Goal: Transaction & Acquisition: Purchase product/service

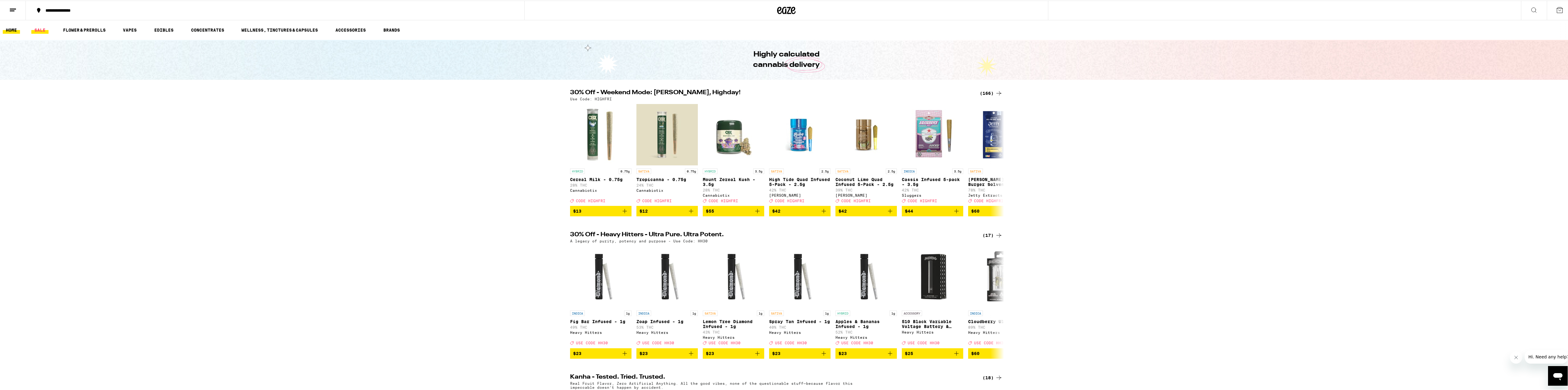
click at [33, 32] on link "SALE" at bounding box center [40, 29] width 17 height 7
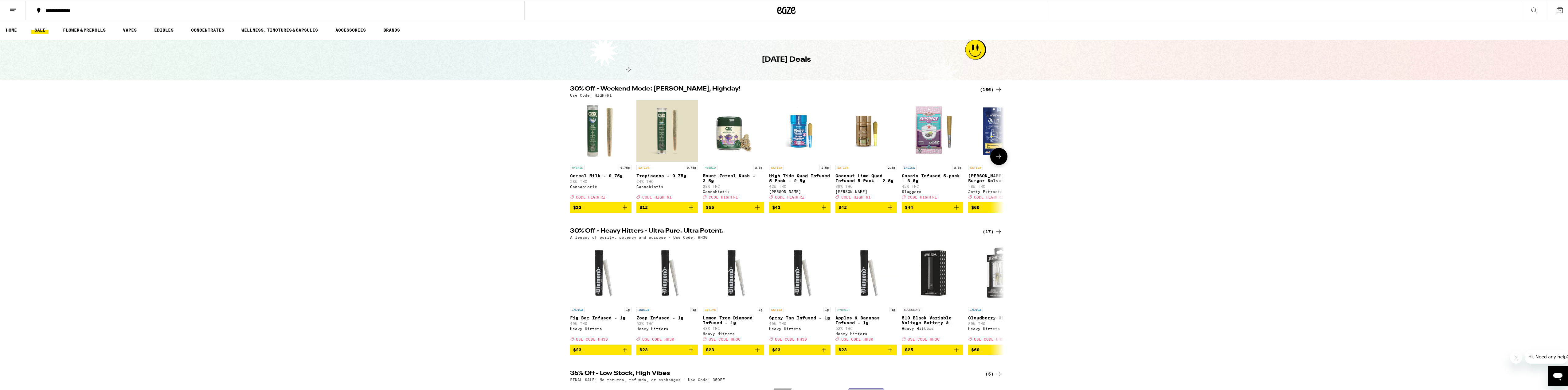
click at [1001, 159] on button at bounding box center [999, 156] width 17 height 17
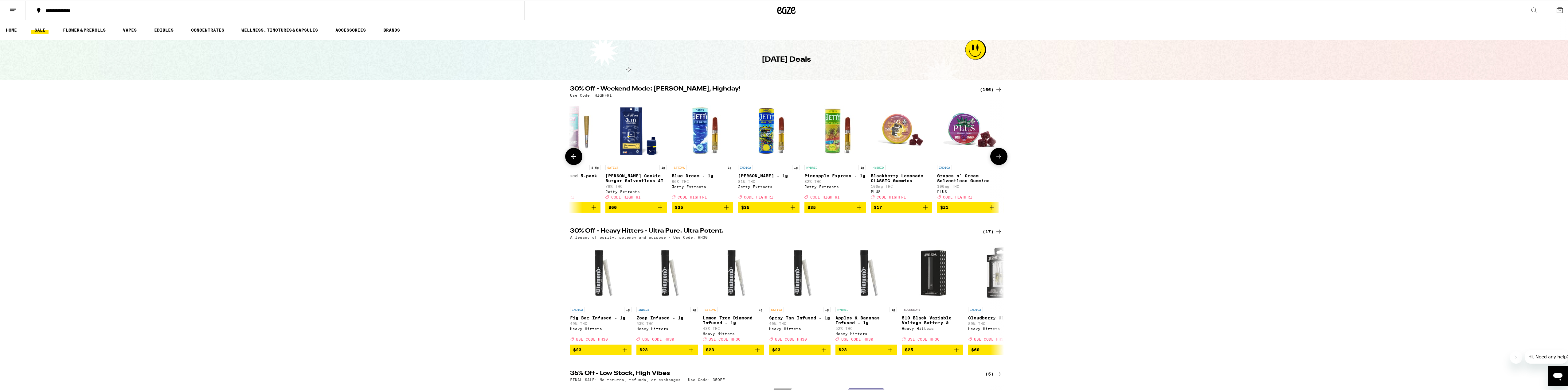
scroll to position [0, 365]
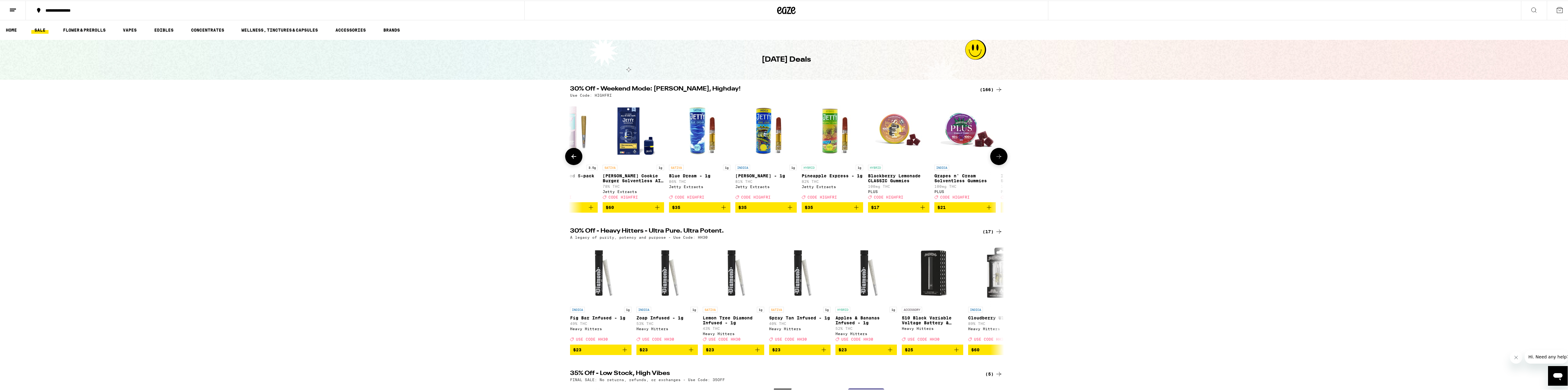
click at [999, 159] on icon at bounding box center [999, 156] width 7 height 7
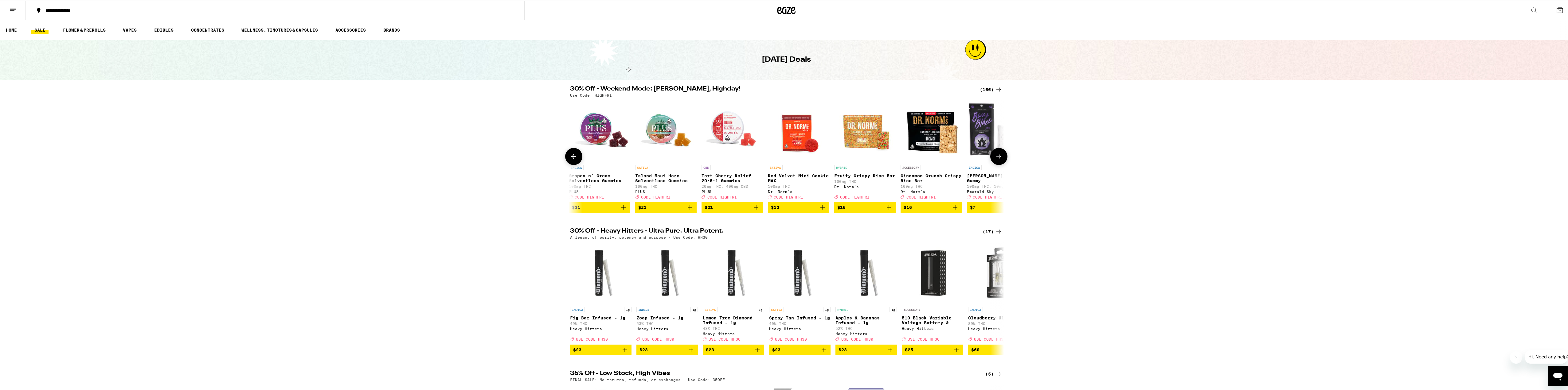
click at [999, 159] on icon at bounding box center [999, 156] width 7 height 7
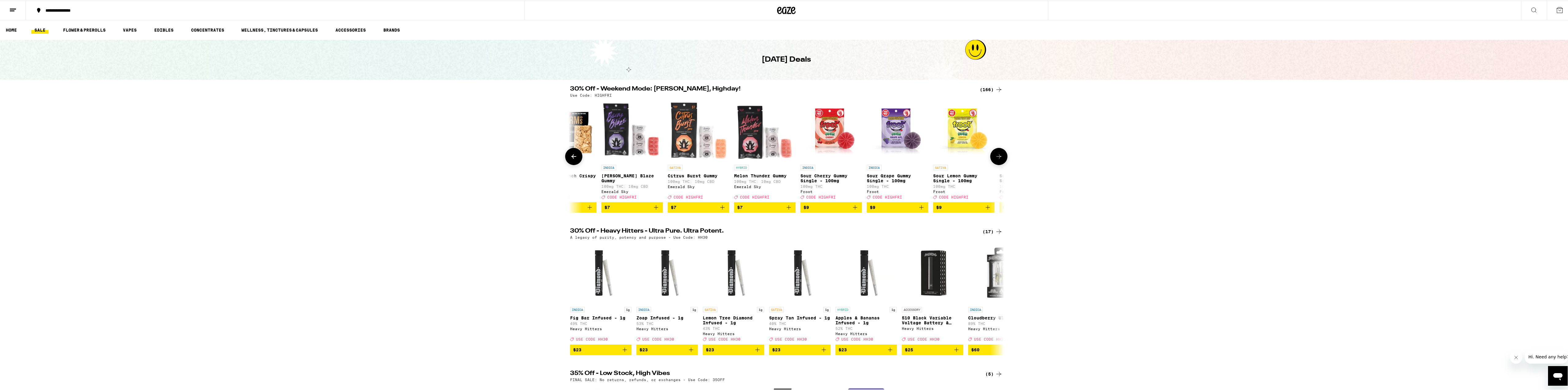
click at [999, 159] on icon at bounding box center [999, 156] width 7 height 7
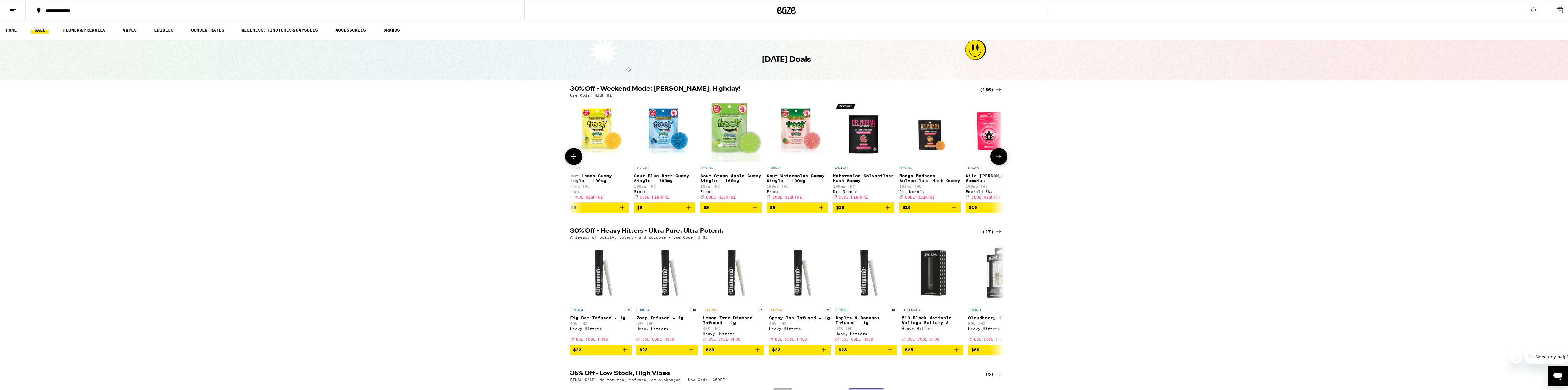
click at [999, 159] on icon at bounding box center [999, 156] width 7 height 7
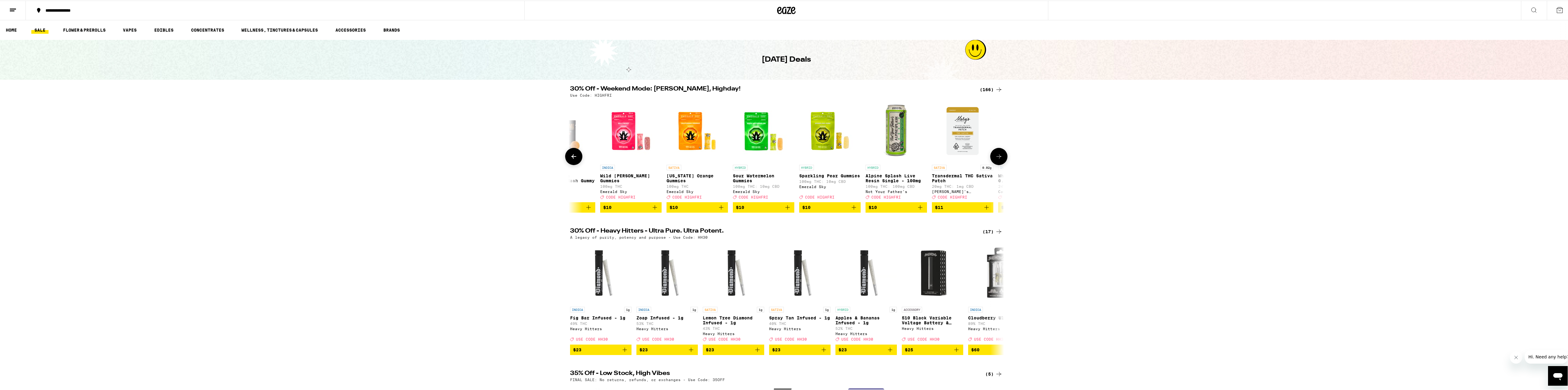
click at [999, 159] on icon at bounding box center [999, 156] width 7 height 7
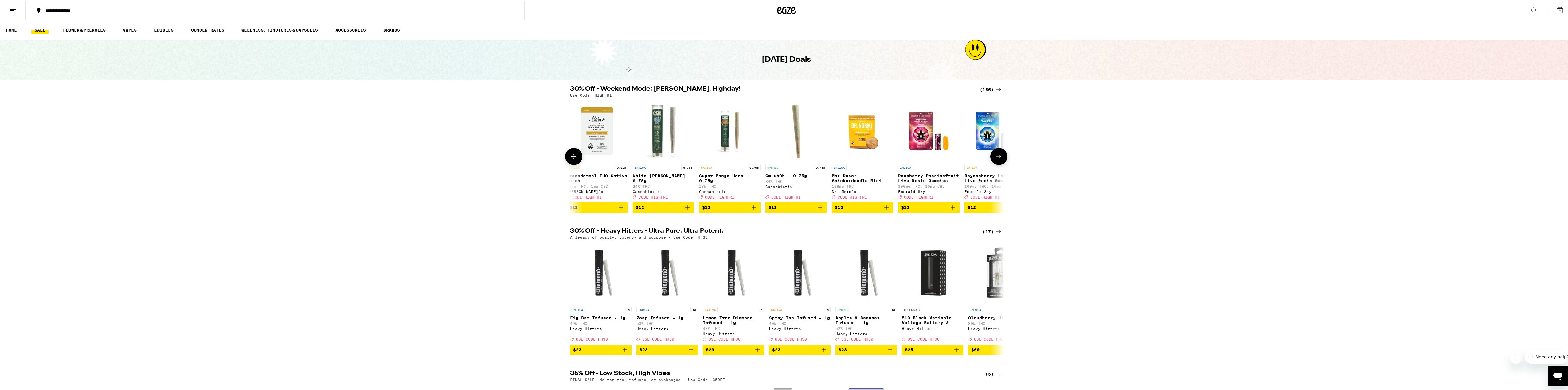
click at [999, 159] on icon at bounding box center [999, 156] width 7 height 7
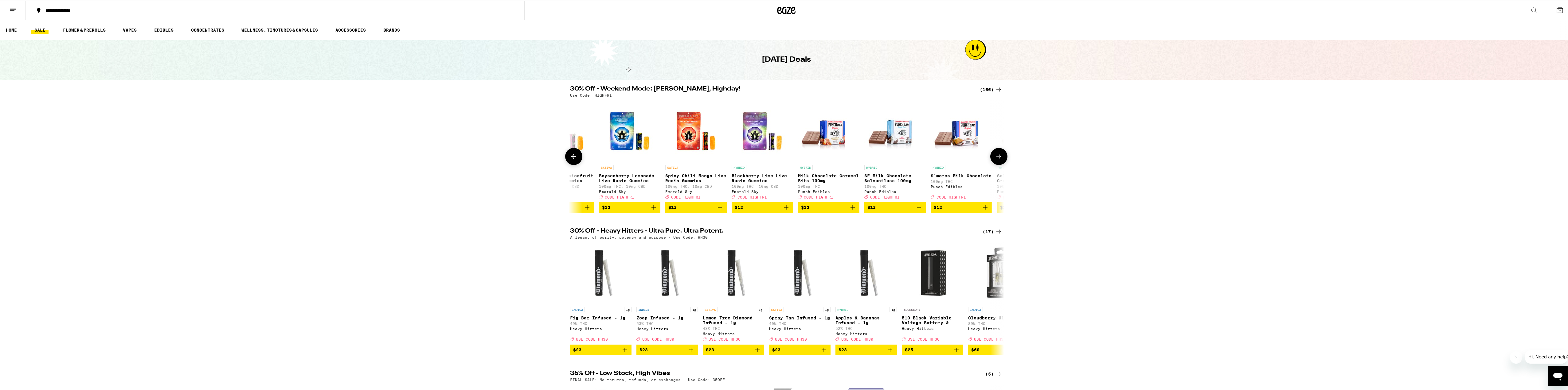
click at [999, 159] on icon at bounding box center [999, 156] width 7 height 7
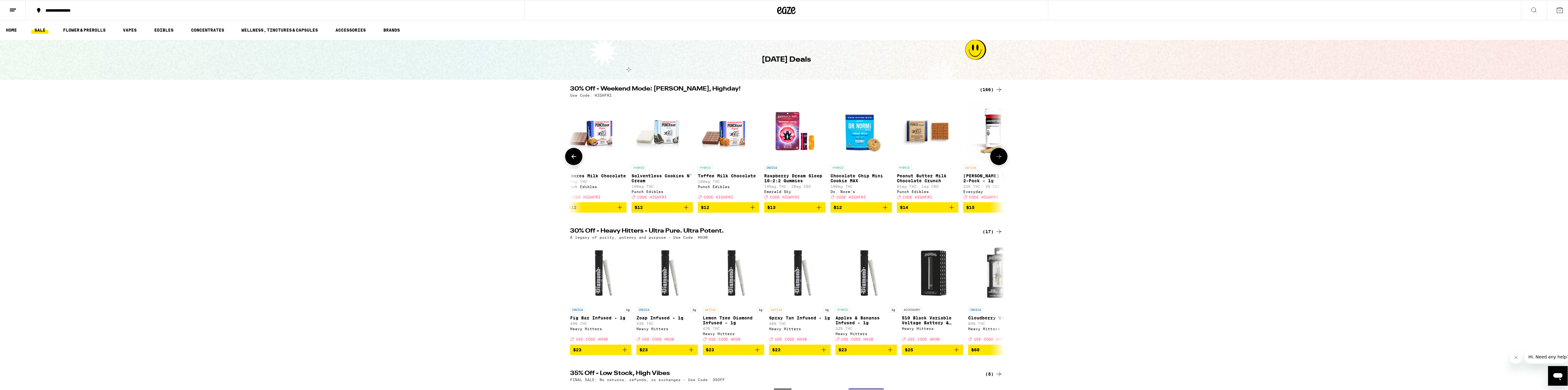
click at [999, 159] on icon at bounding box center [999, 156] width 7 height 7
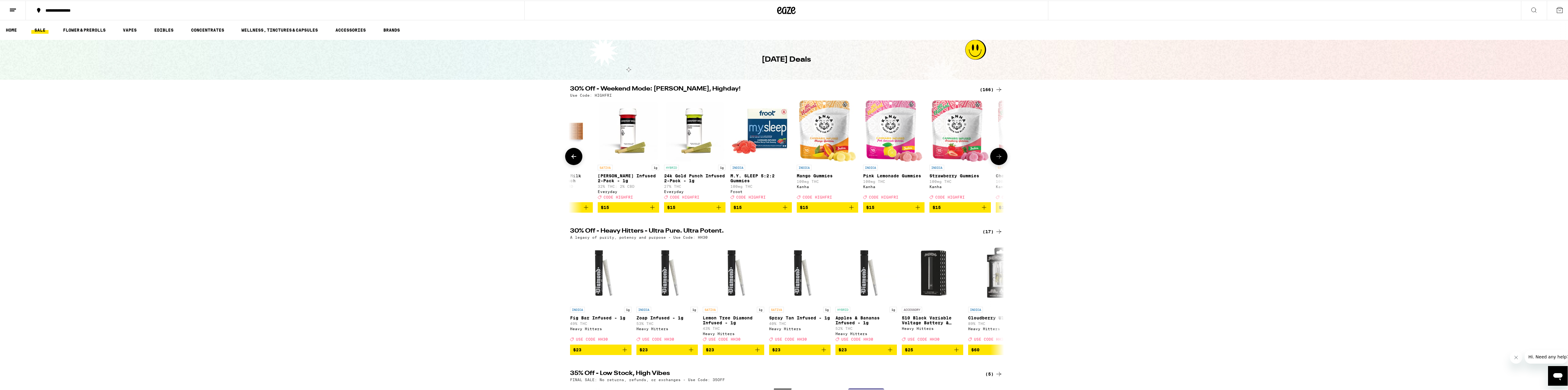
click at [999, 159] on icon at bounding box center [999, 156] width 7 height 7
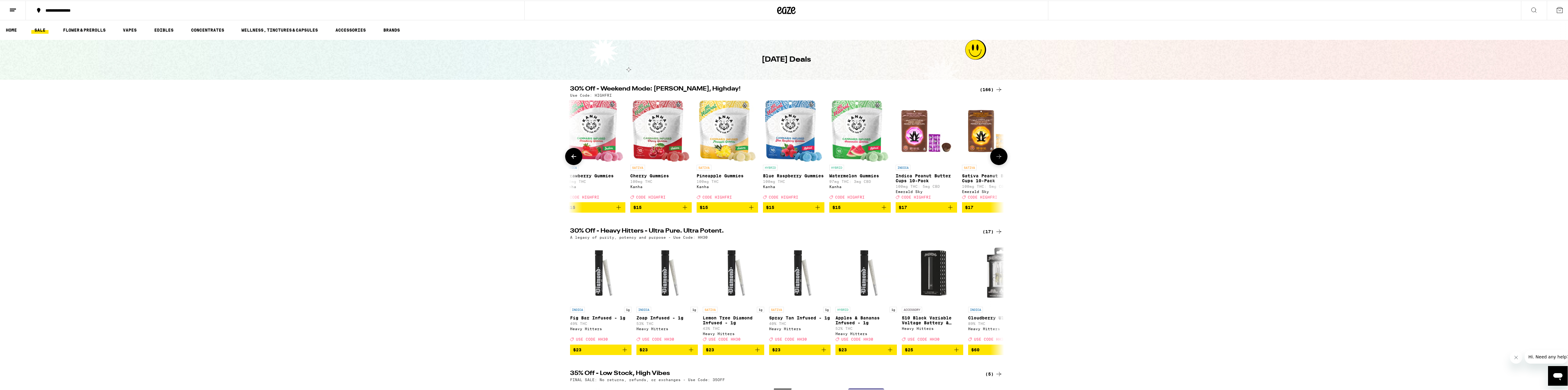
click at [999, 159] on icon at bounding box center [999, 156] width 7 height 7
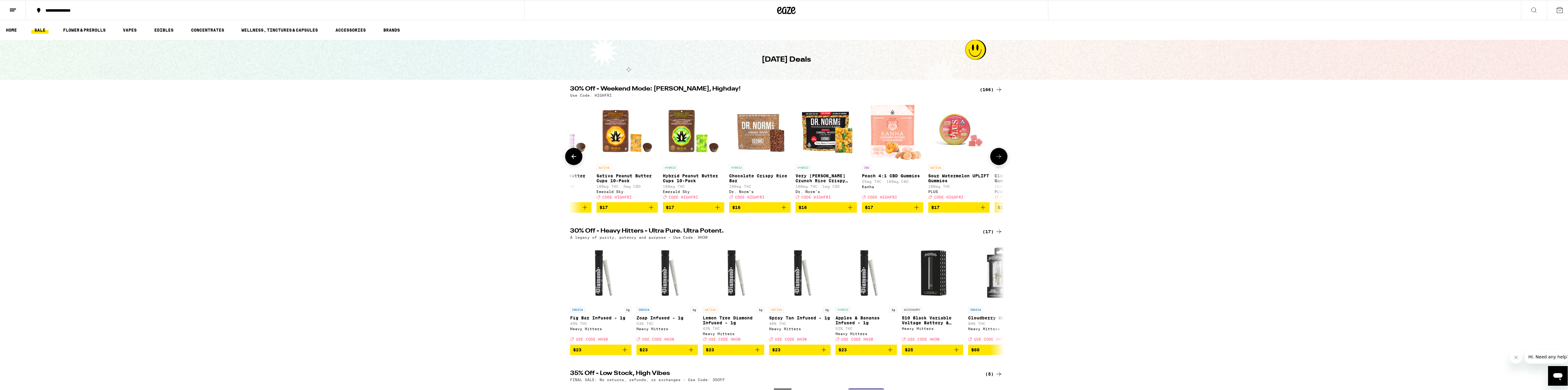
click at [999, 159] on icon at bounding box center [999, 156] width 7 height 7
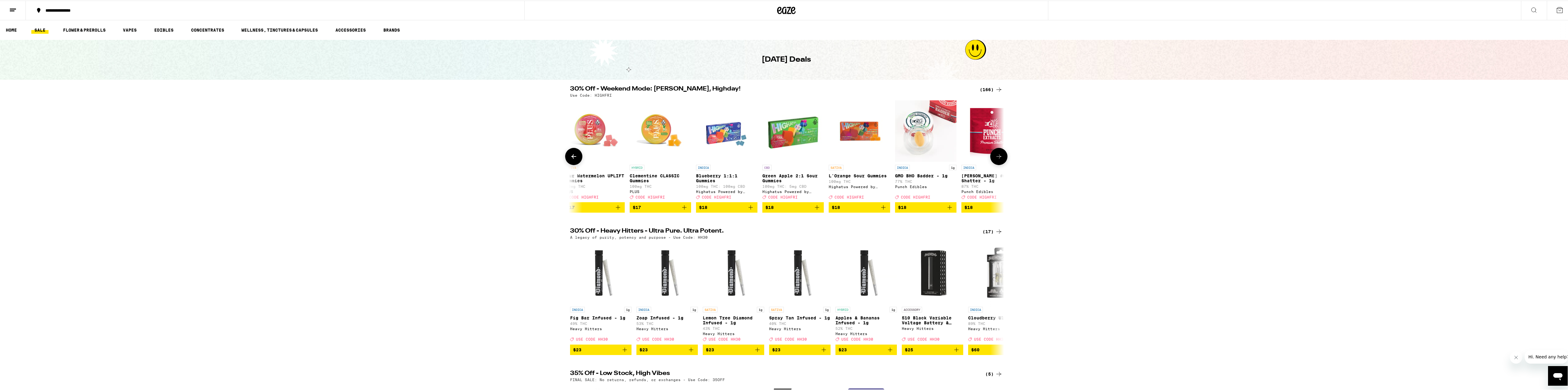
scroll to position [0, 4386]
click at [999, 159] on icon at bounding box center [999, 156] width 7 height 7
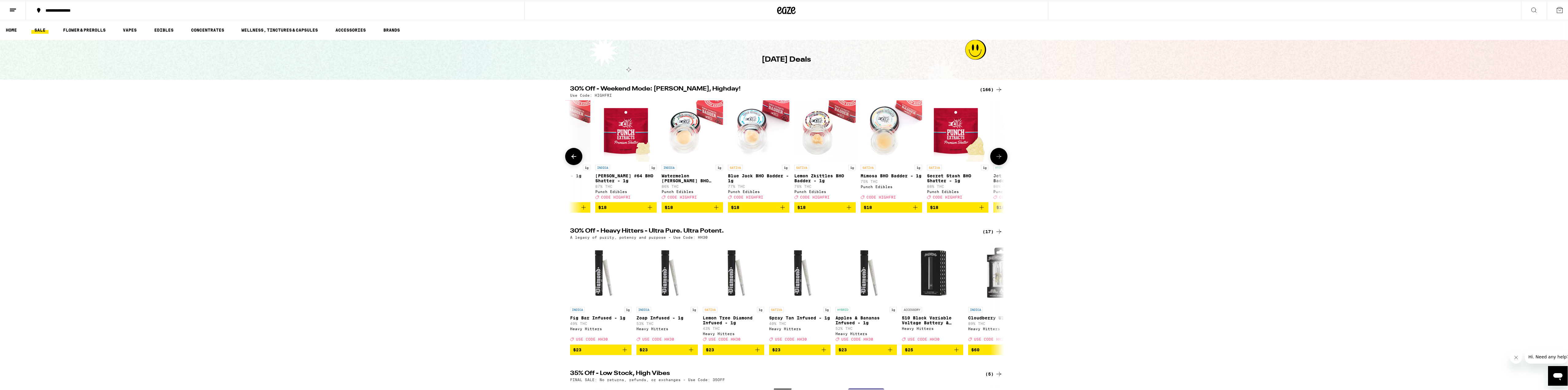
click at [999, 159] on icon at bounding box center [999, 156] width 7 height 7
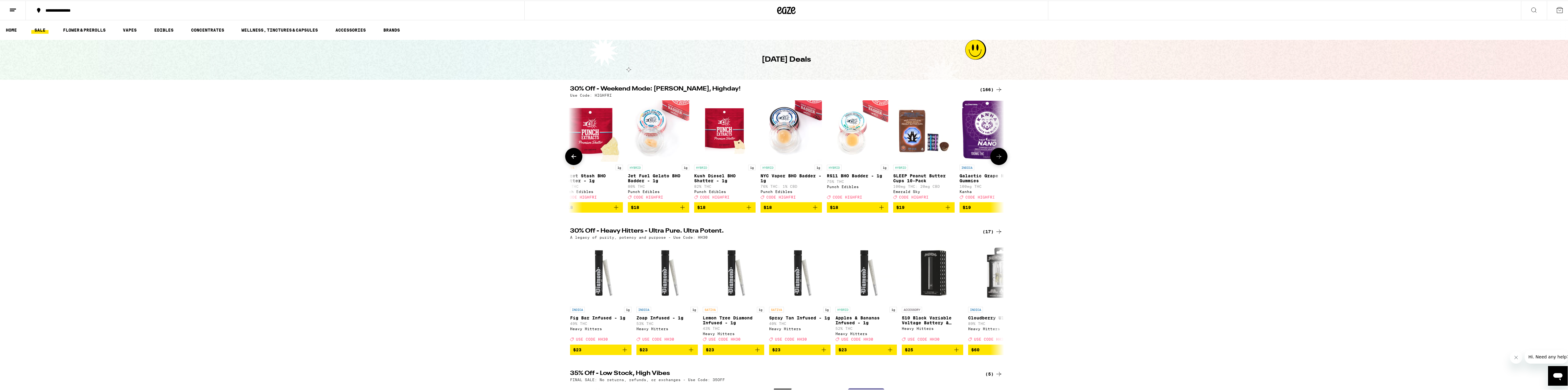
drag, startPoint x: 1001, startPoint y: 161, endPoint x: 1001, endPoint y: 157, distance: 4.0
click at [1001, 158] on button at bounding box center [999, 156] width 17 height 17
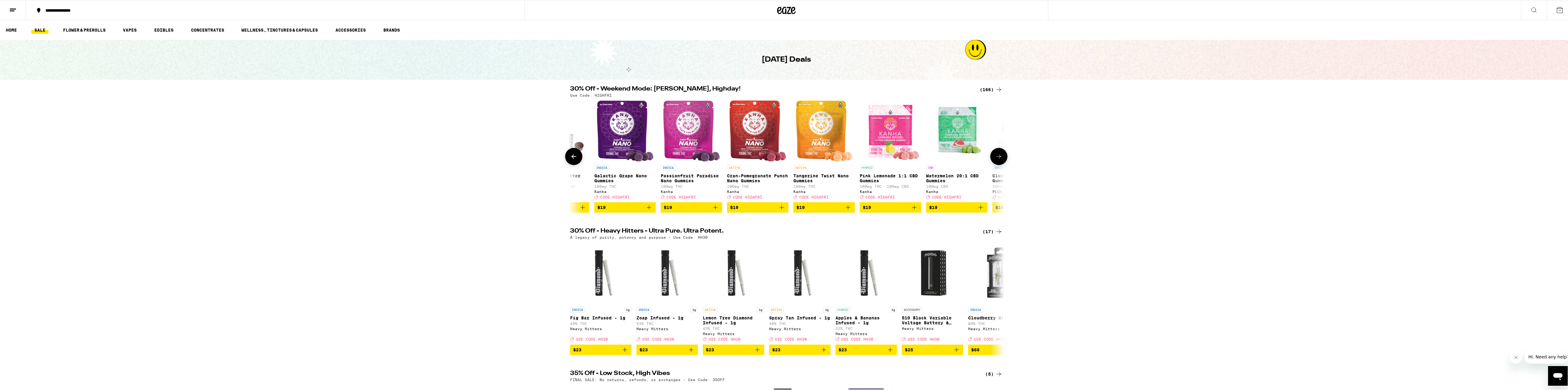
scroll to position [0, 5483]
